Goal: Information Seeking & Learning: Learn about a topic

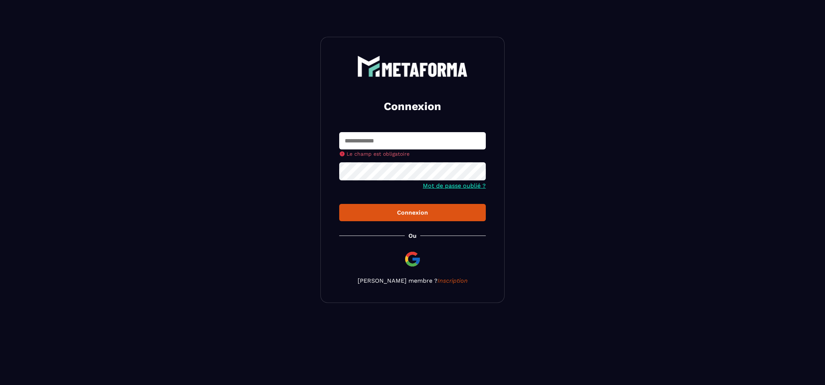
type input "**********"
click at [413, 213] on button "Connexion" at bounding box center [412, 212] width 147 height 17
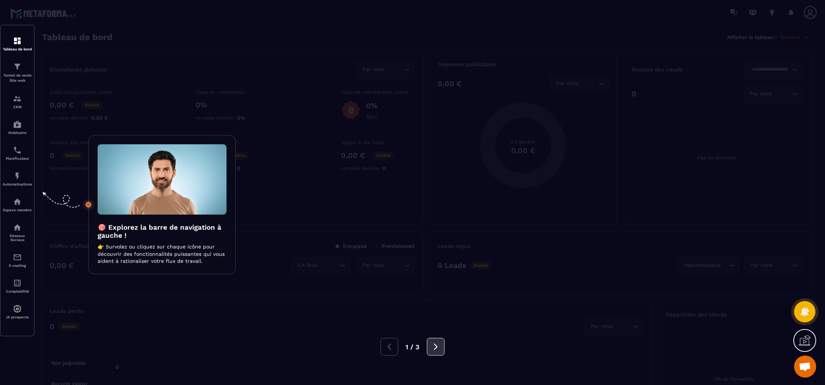
click at [428, 345] on button at bounding box center [436, 347] width 18 height 18
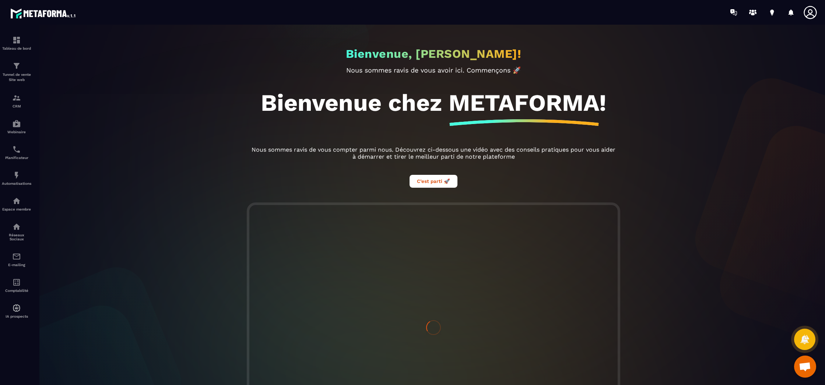
drag, startPoint x: 178, startPoint y: 87, endPoint x: 145, endPoint y: 109, distance: 39.2
click at [177, 88] on div "Bienvenue, [PERSON_NAME]! Nous sommes ravis de vous avoir ici. Commençons 🚀 Bie…" at bounding box center [434, 205] width 798 height 361
click at [11, 120] on div "Webinaire" at bounding box center [16, 126] width 29 height 15
